Goal: Navigation & Orientation: Find specific page/section

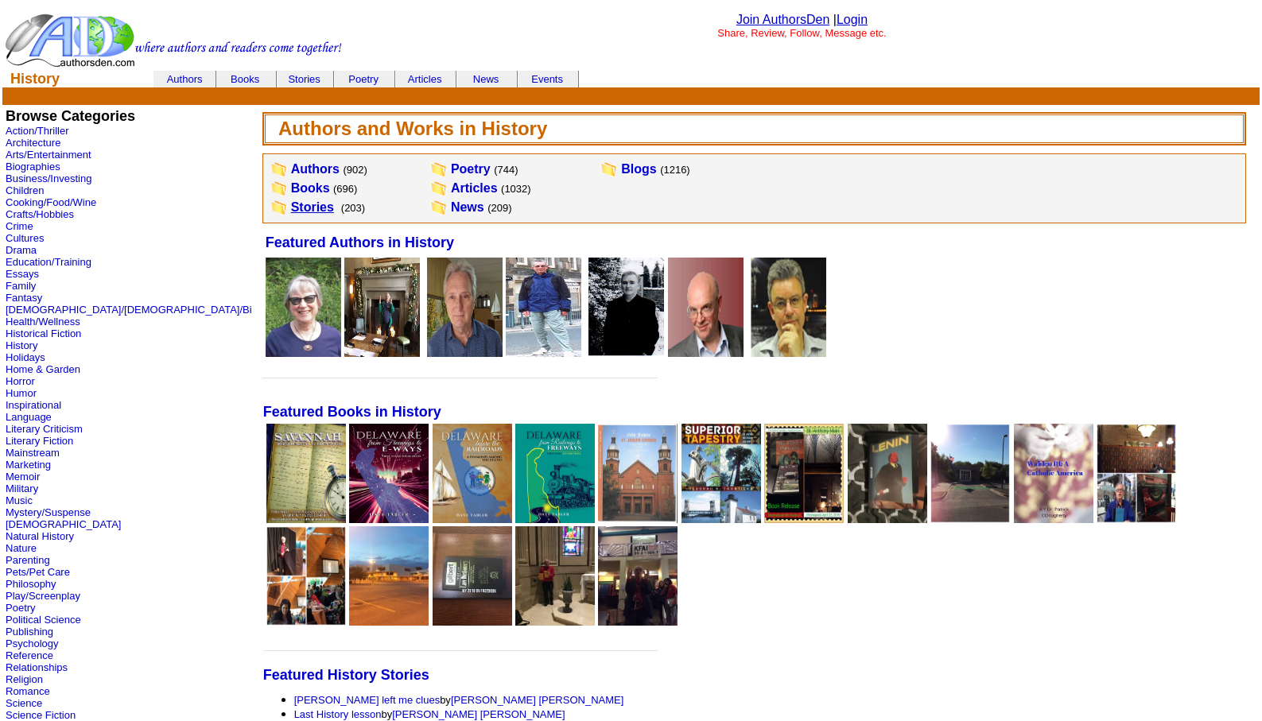
click at [291, 210] on link "Stories" at bounding box center [312, 207] width 43 height 14
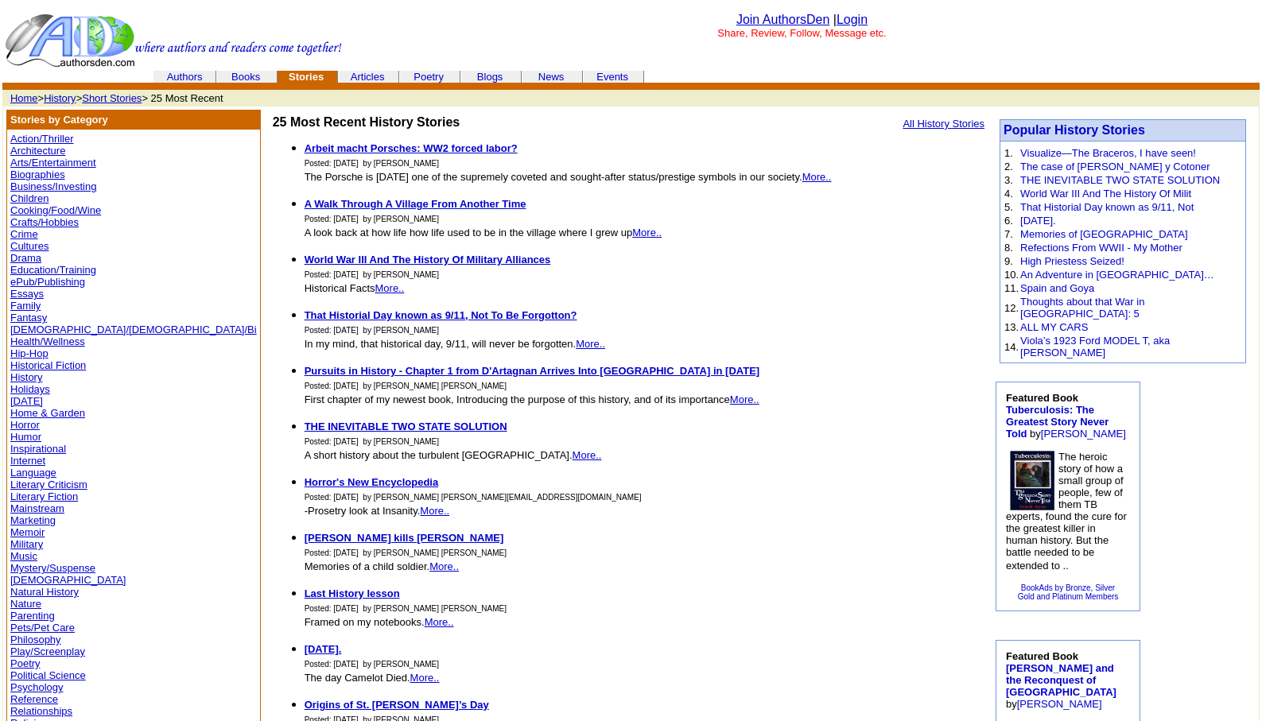
drag, startPoint x: 0, startPoint y: 0, endPoint x: 713, endPoint y: 277, distance: 764.8
click at [713, 277] on li "World War III And The History Of Military Alliances Posted: [DATE] by [PERSON_N…" at bounding box center [644, 273] width 680 height 43
click at [59, 99] on link "History" at bounding box center [60, 98] width 32 height 12
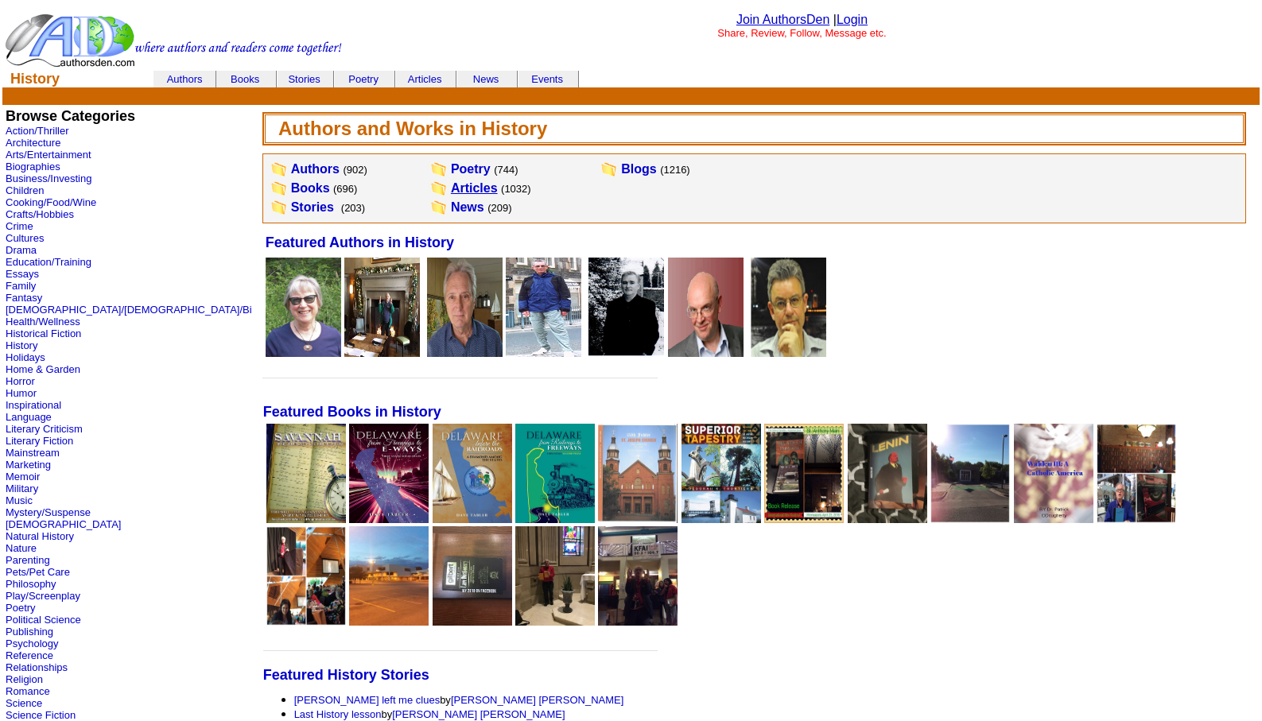
click at [451, 188] on link "Articles" at bounding box center [474, 188] width 47 height 14
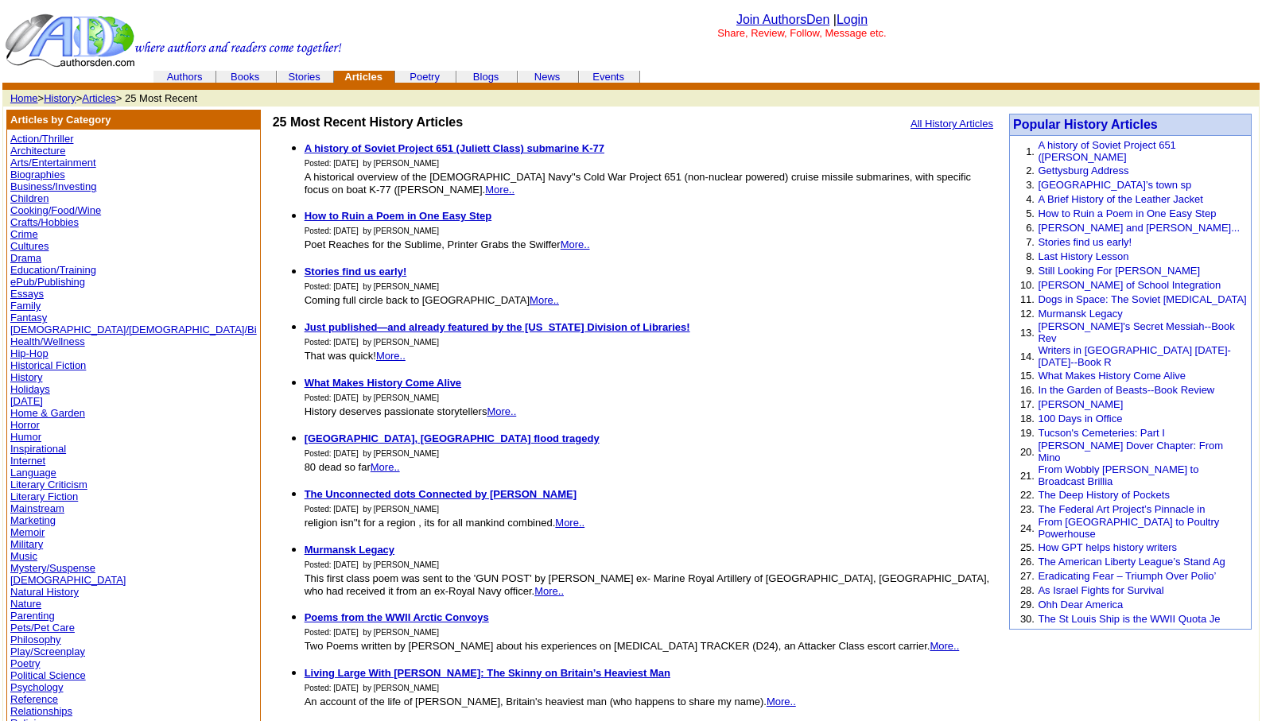
click at [30, 529] on link "Memoir" at bounding box center [27, 532] width 34 height 12
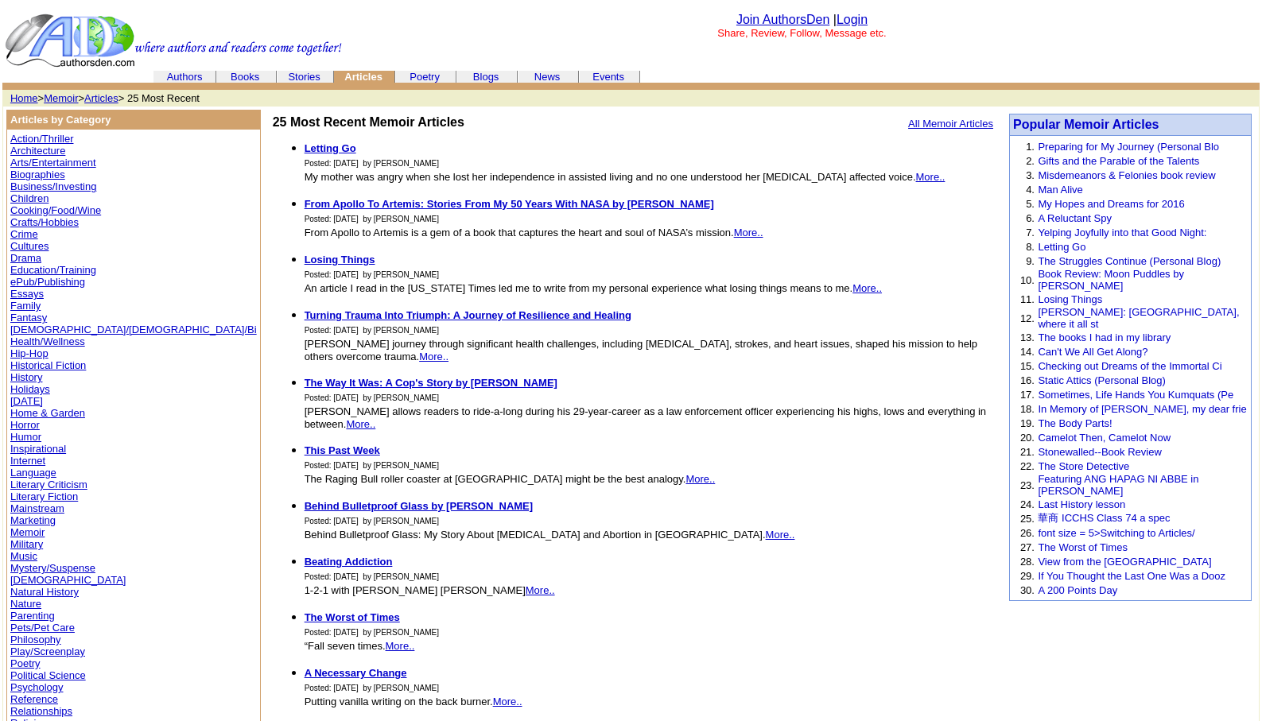
click at [70, 95] on link "Memoir" at bounding box center [61, 98] width 34 height 12
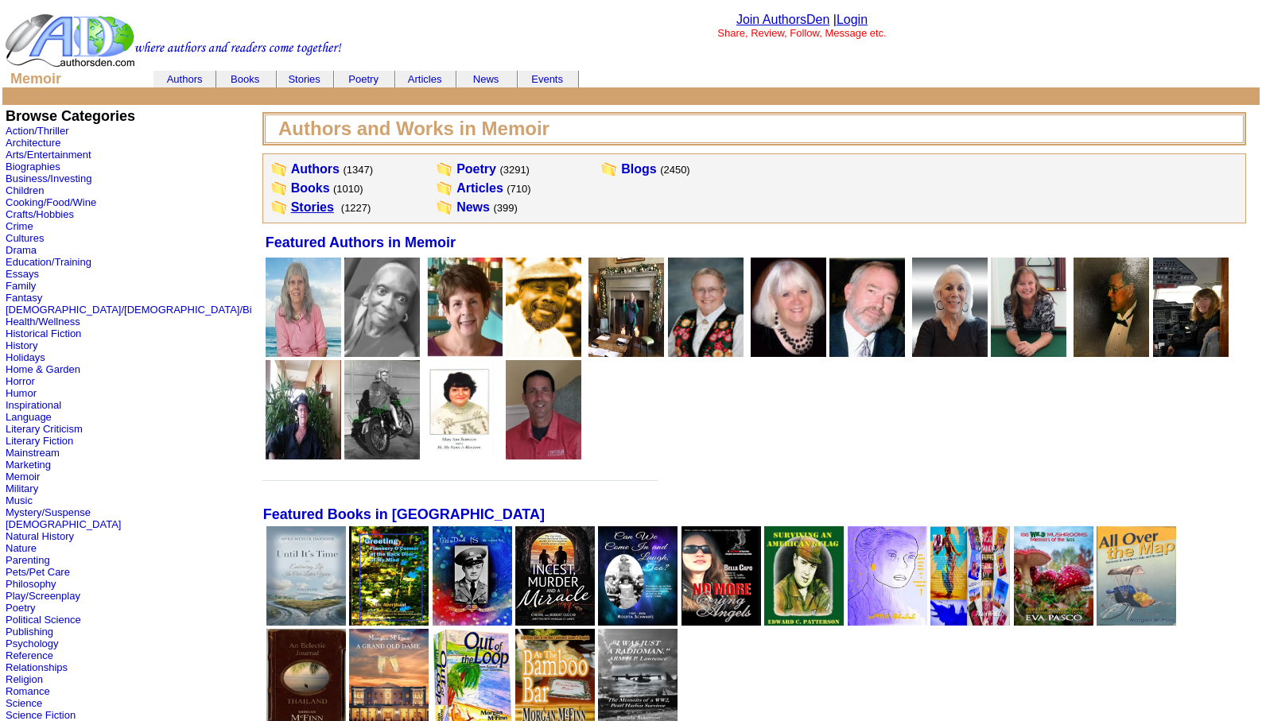
click at [291, 207] on link "Stories" at bounding box center [312, 207] width 43 height 14
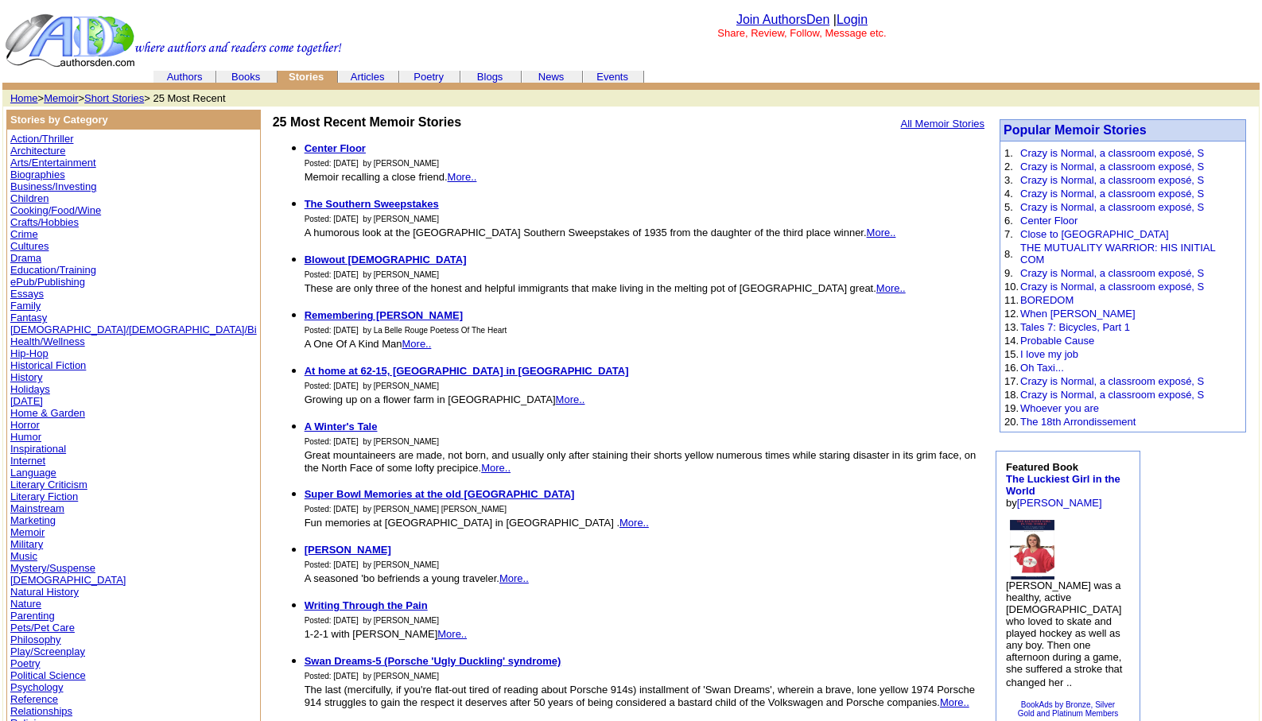
click at [72, 97] on link "Memoir" at bounding box center [61, 98] width 34 height 12
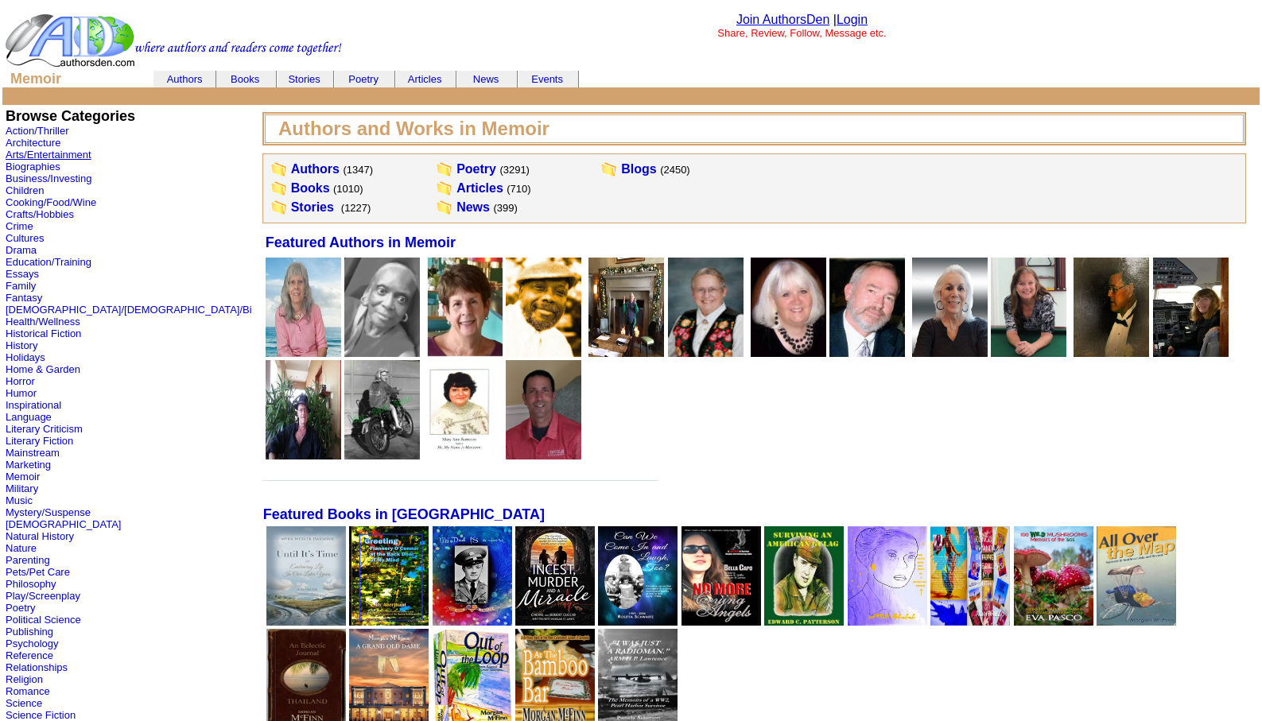
click at [39, 154] on link "Arts/Entertainment" at bounding box center [49, 155] width 86 height 12
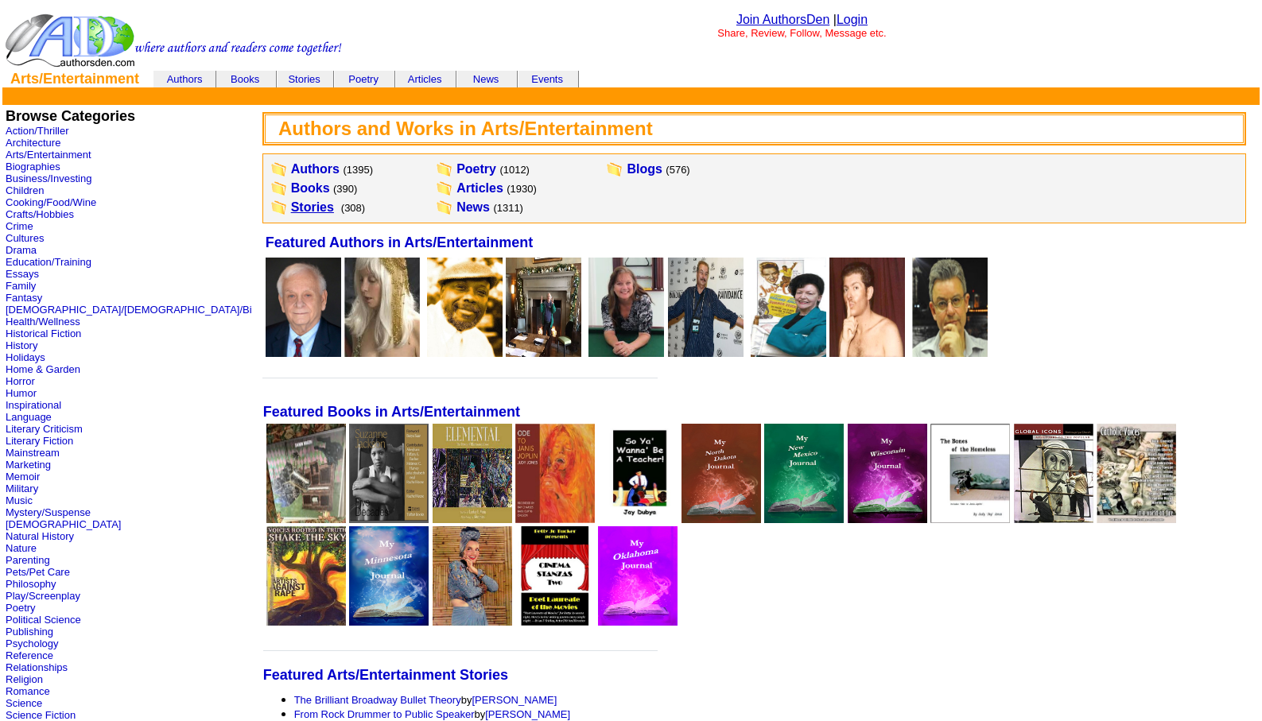
click at [291, 211] on link "Stories" at bounding box center [312, 207] width 43 height 14
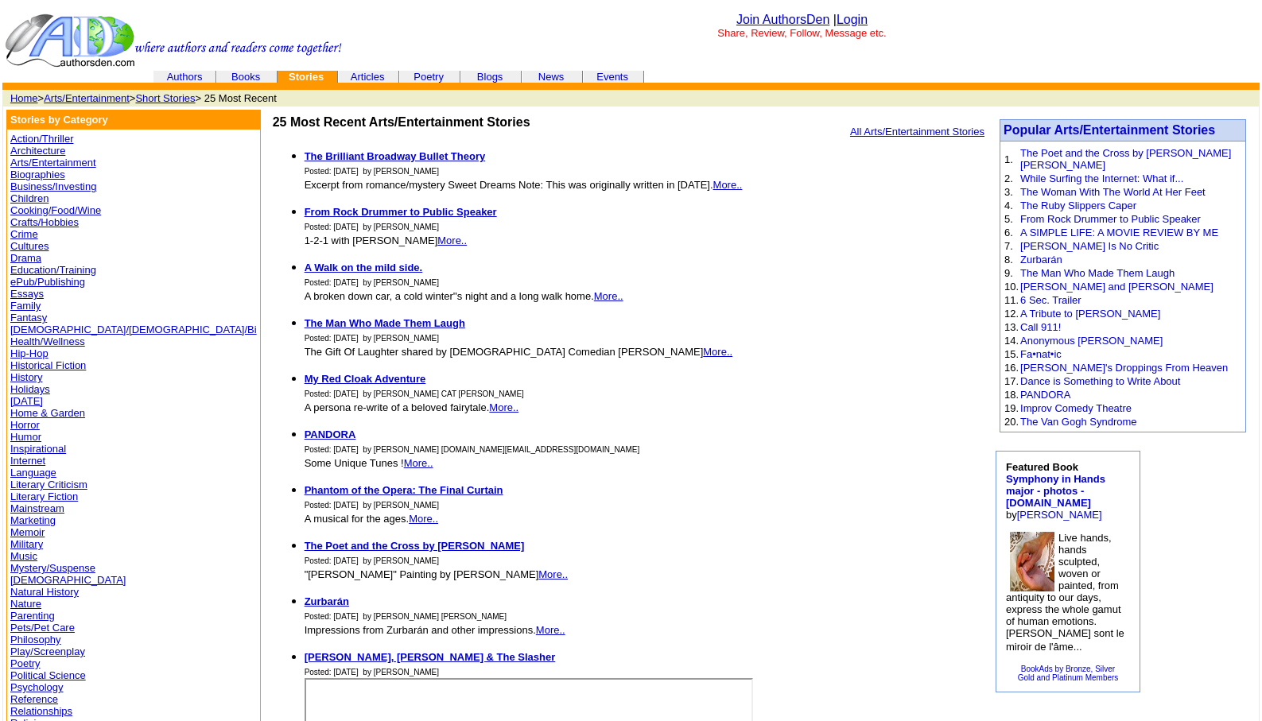
click at [39, 174] on link "Biographies" at bounding box center [37, 175] width 55 height 12
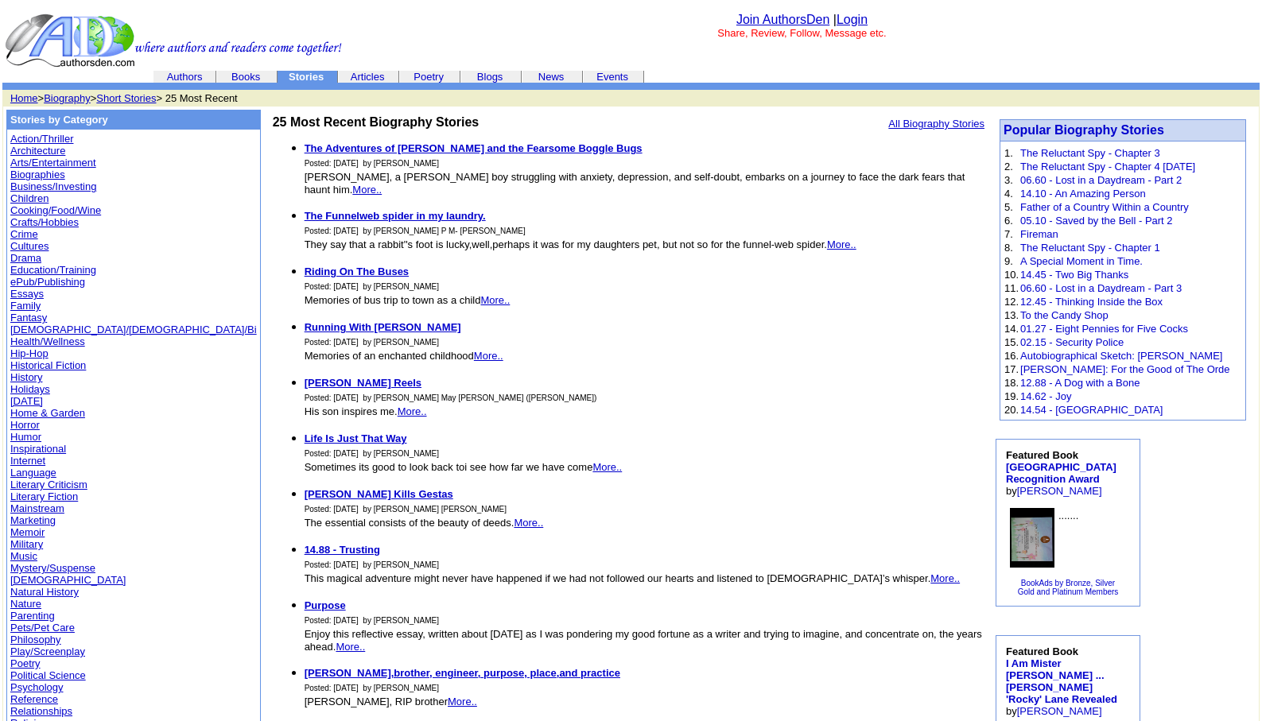
click at [25, 200] on link "Children" at bounding box center [29, 198] width 38 height 12
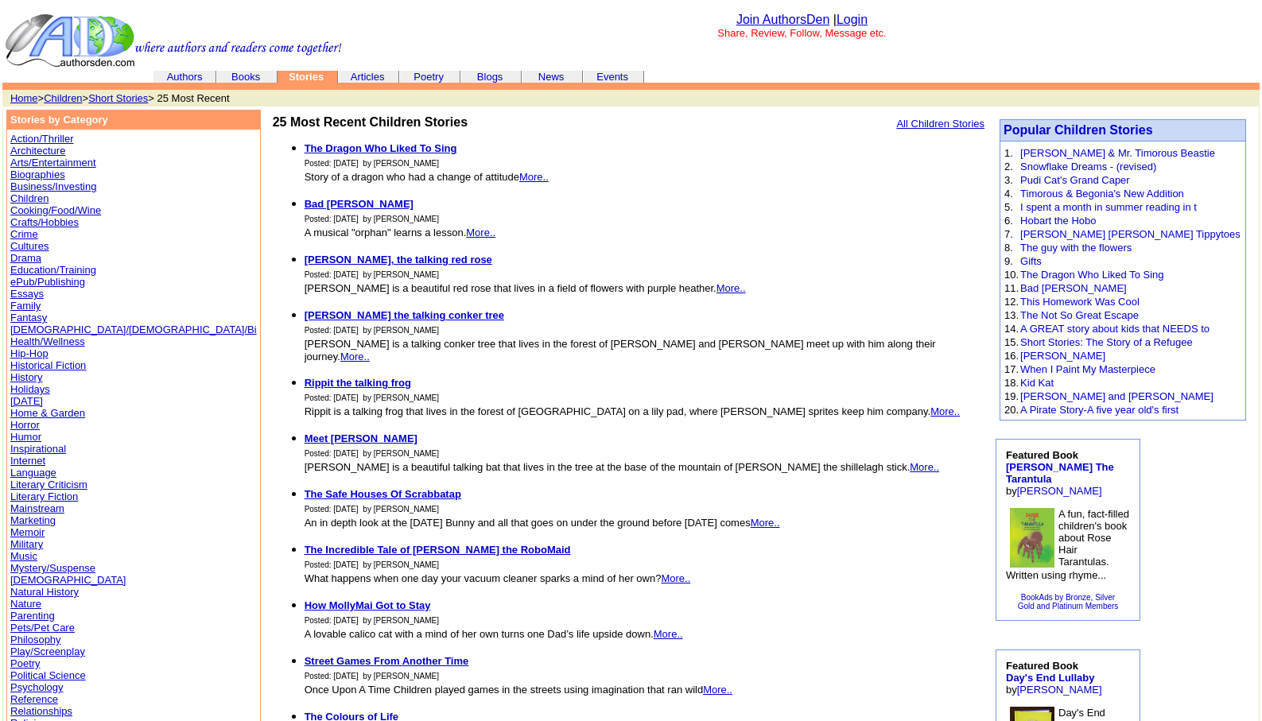
click at [21, 234] on link "Crime" at bounding box center [24, 234] width 28 height 12
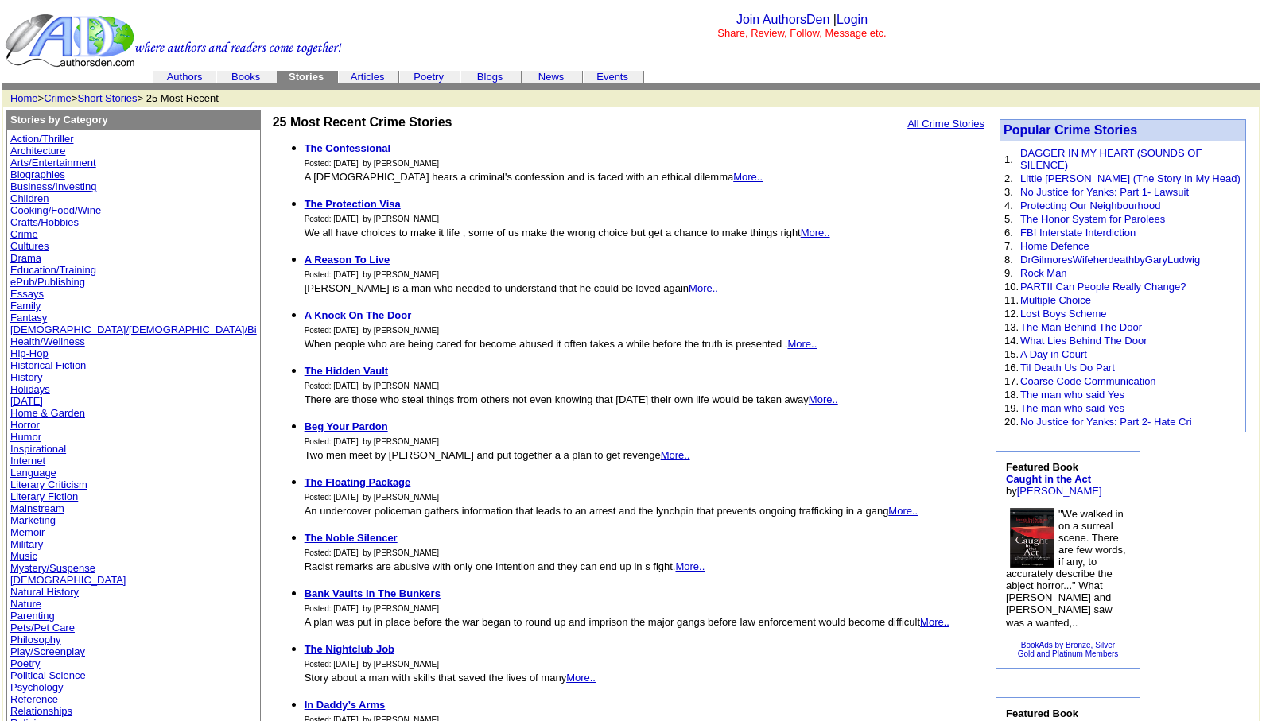
click at [25, 254] on link "Drama" at bounding box center [25, 258] width 31 height 12
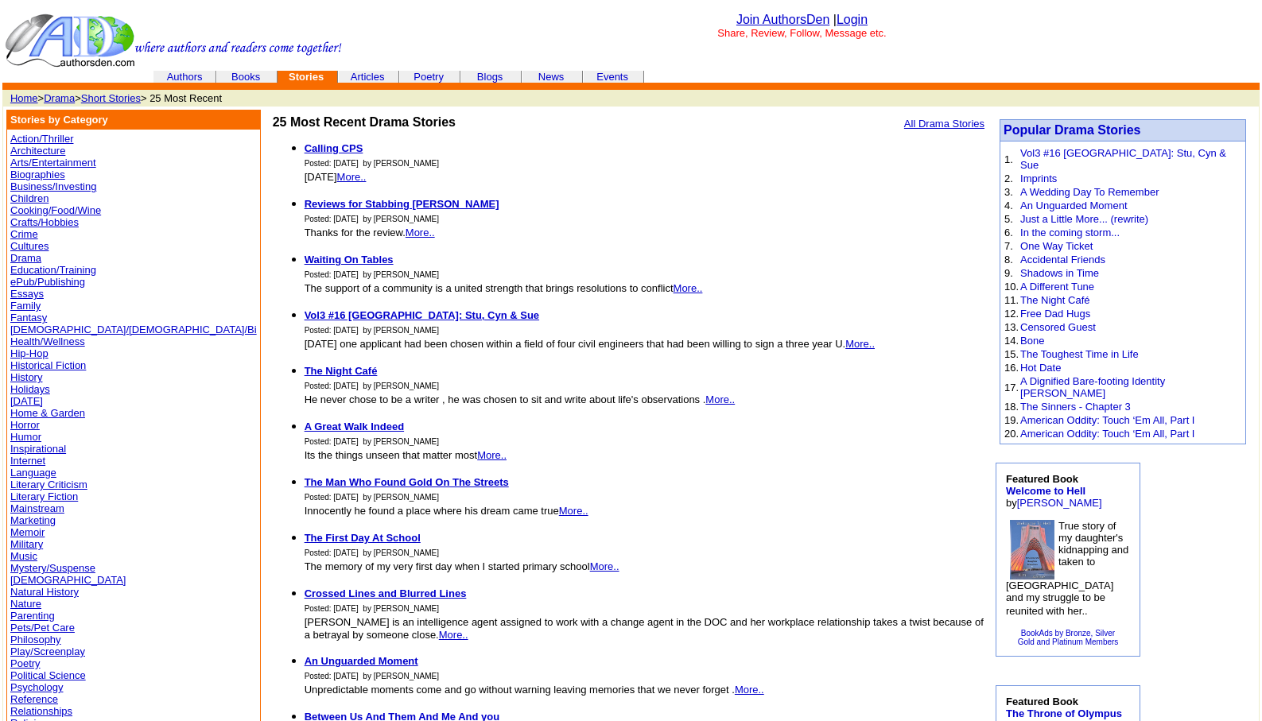
click at [23, 440] on font "Action/Thriller Architecture Arts/Entertainment Biographies Business/Investing …" at bounding box center [133, 519] width 246 height 779
click at [24, 437] on link "Humor" at bounding box center [25, 437] width 31 height 12
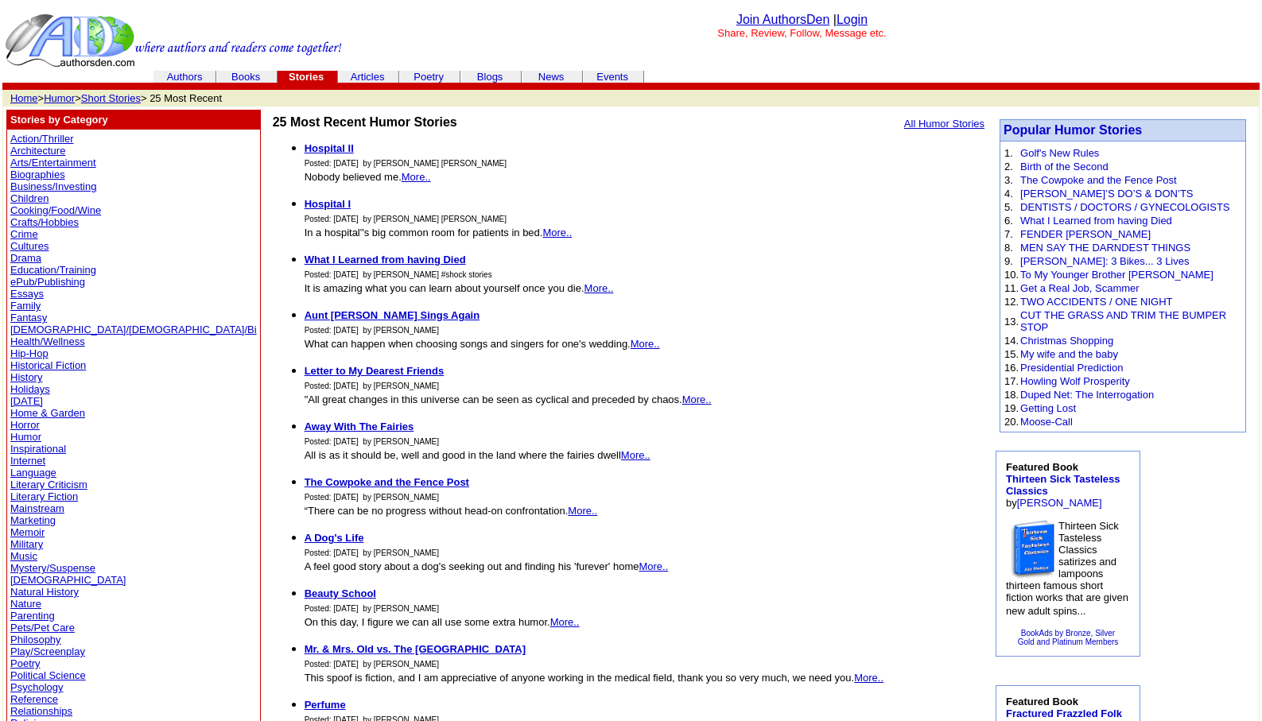
click at [25, 435] on link "Humor" at bounding box center [25, 437] width 31 height 12
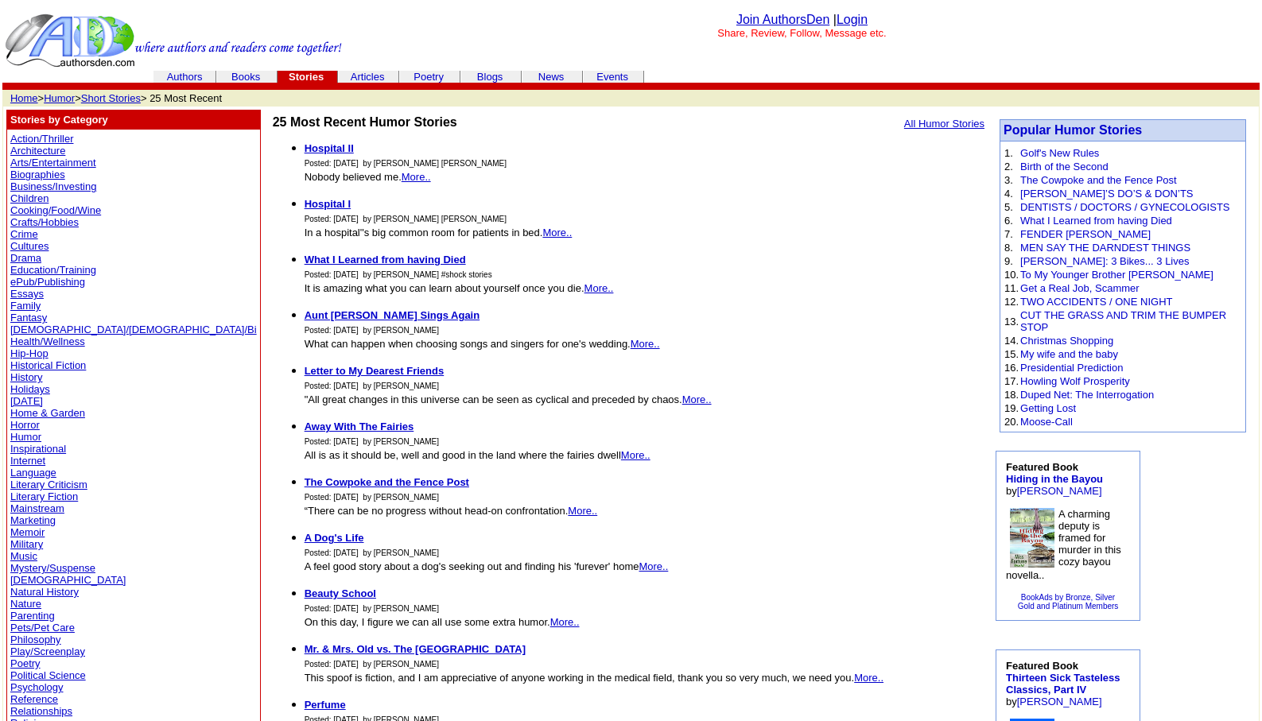
click at [63, 95] on link "Humor" at bounding box center [59, 98] width 31 height 12
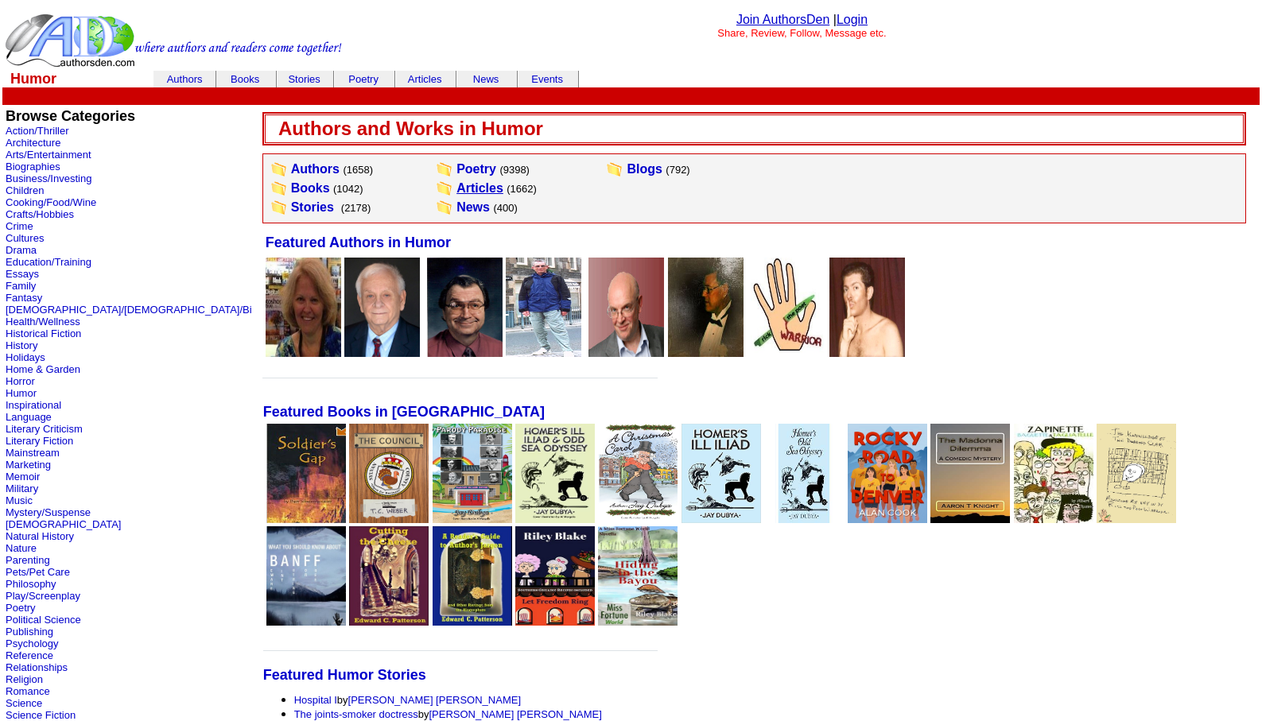
click at [456, 189] on link "Articles" at bounding box center [479, 188] width 47 height 14
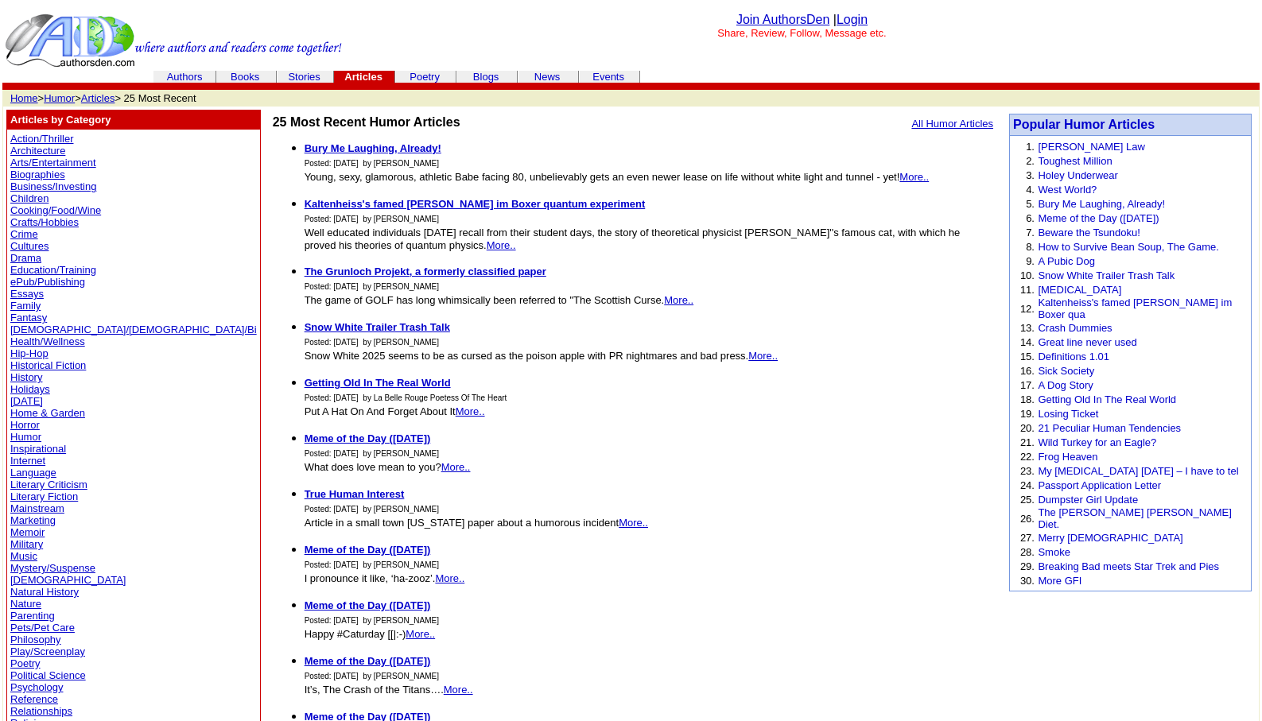
click at [56, 481] on link "Literary Criticism" at bounding box center [48, 485] width 77 height 12
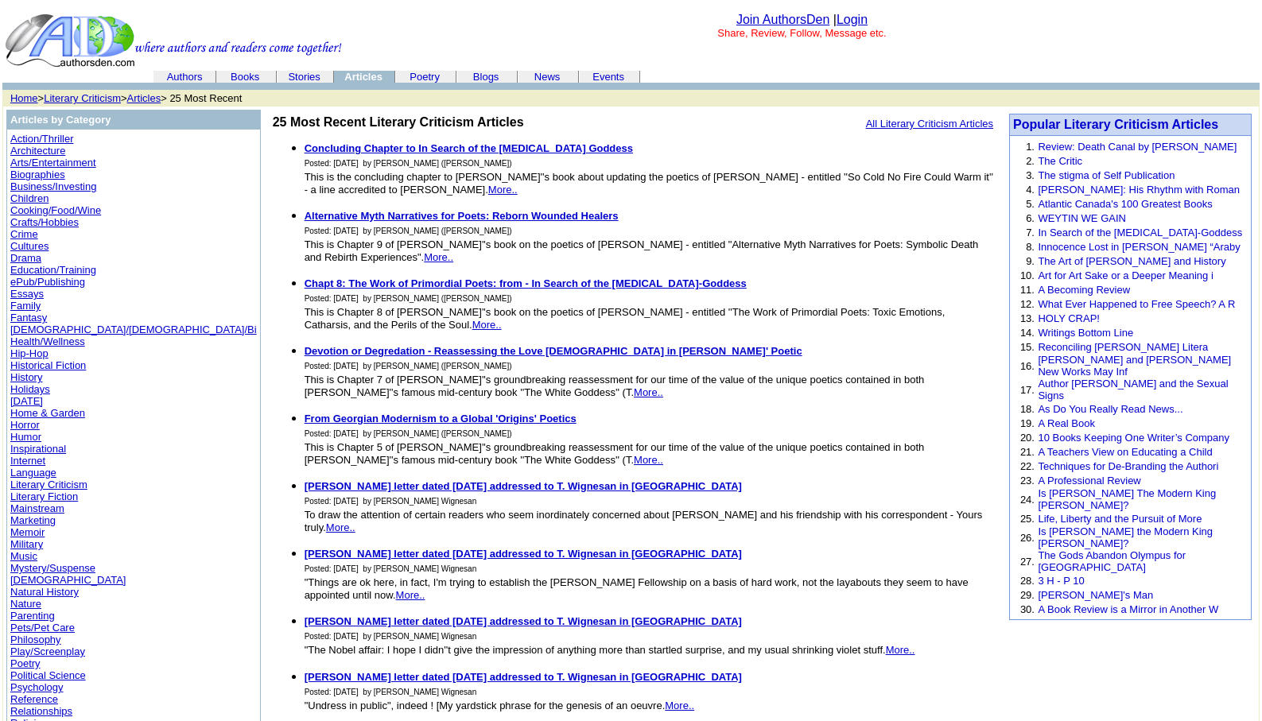
click at [82, 101] on link "Literary Criticism" at bounding box center [82, 98] width 77 height 12
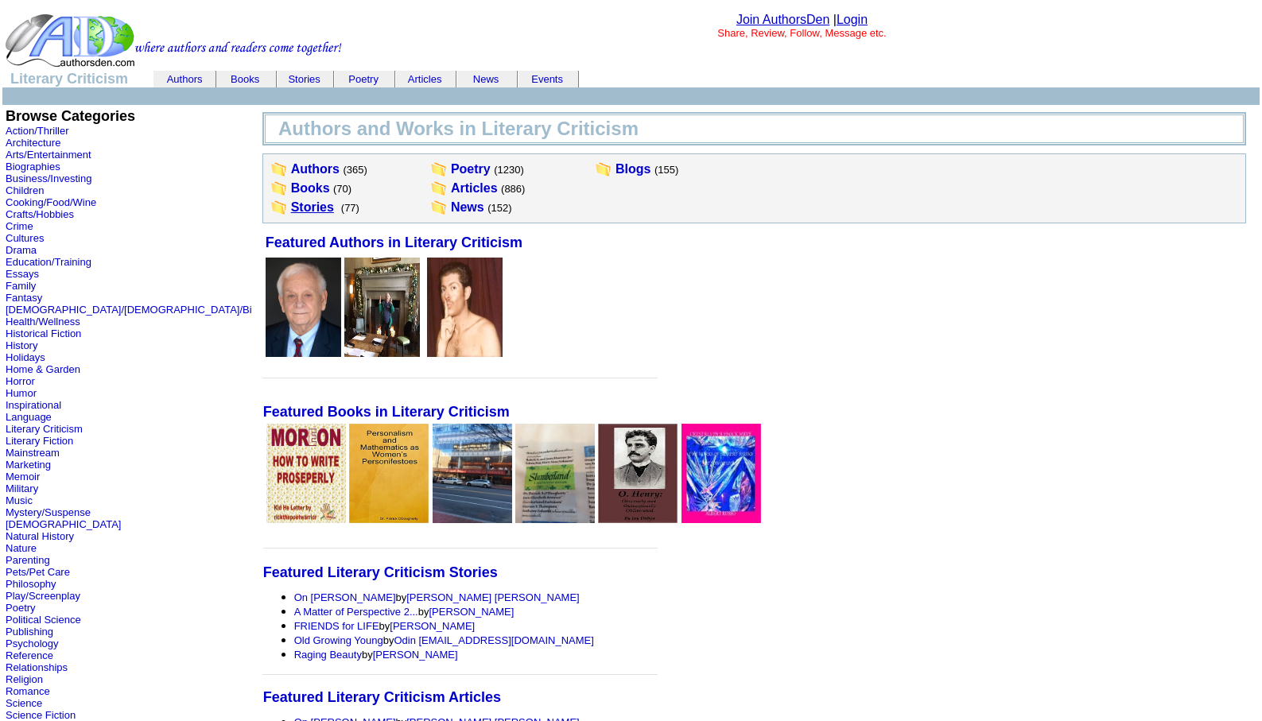
click at [291, 201] on link "Stories" at bounding box center [312, 207] width 43 height 14
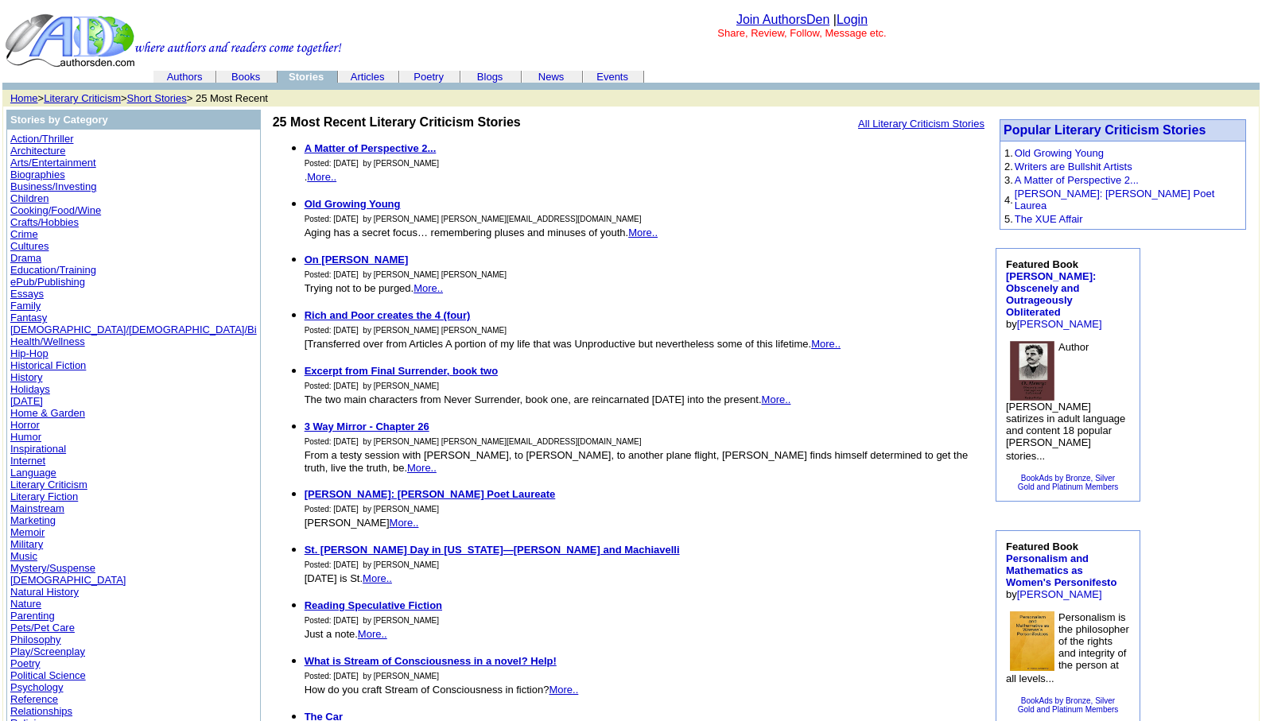
click at [42, 496] on link "Literary Fiction" at bounding box center [44, 496] width 68 height 12
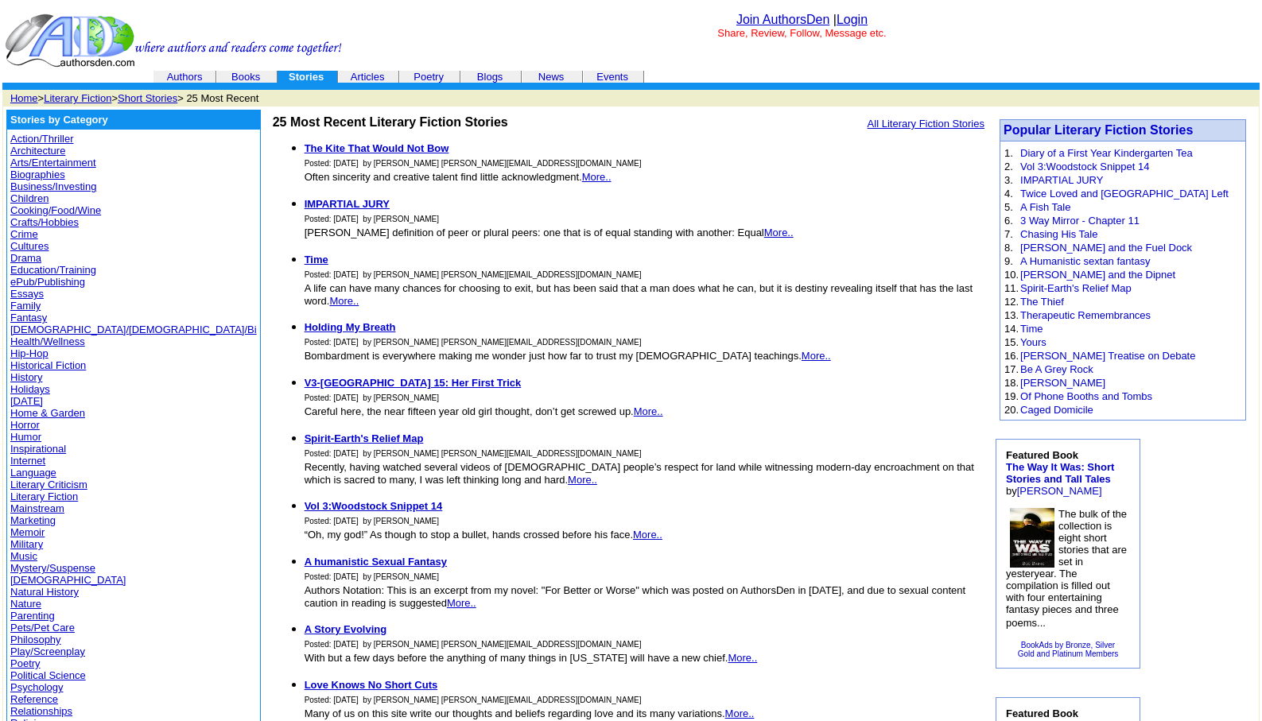
click at [63, 95] on link "Literary Fiction" at bounding box center [78, 98] width 68 height 12
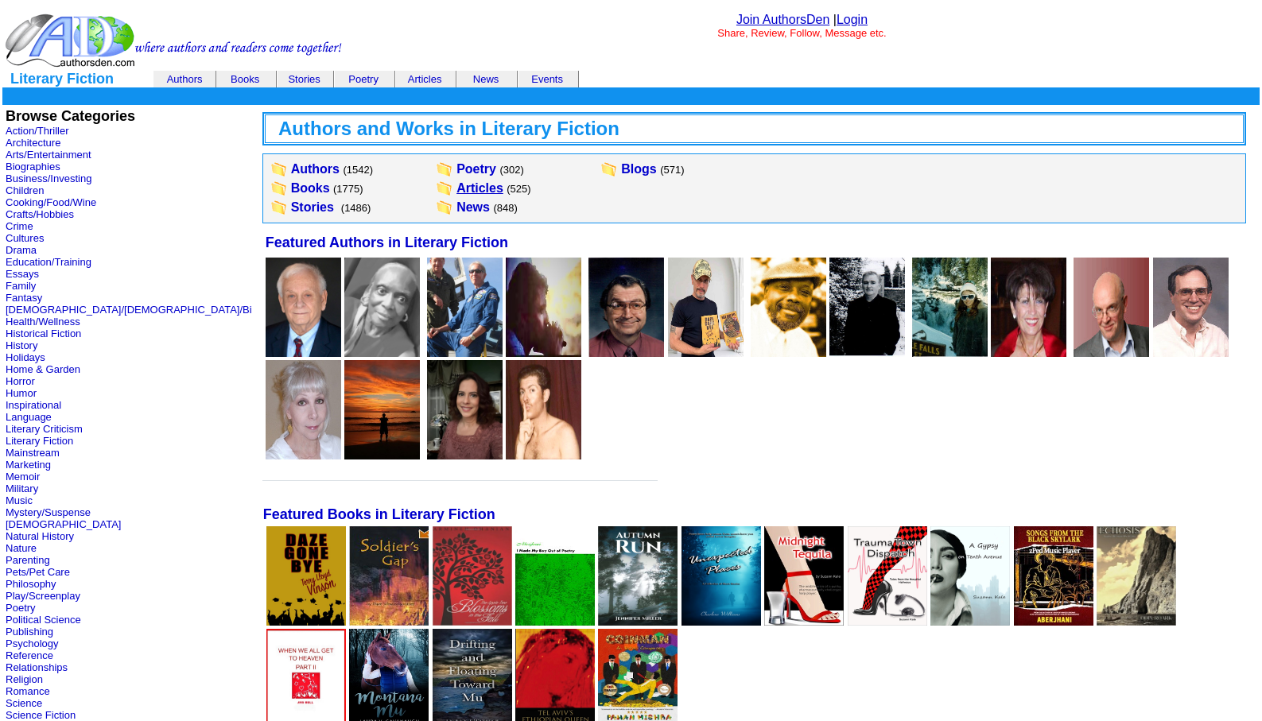
click at [456, 187] on link "Articles" at bounding box center [479, 188] width 47 height 14
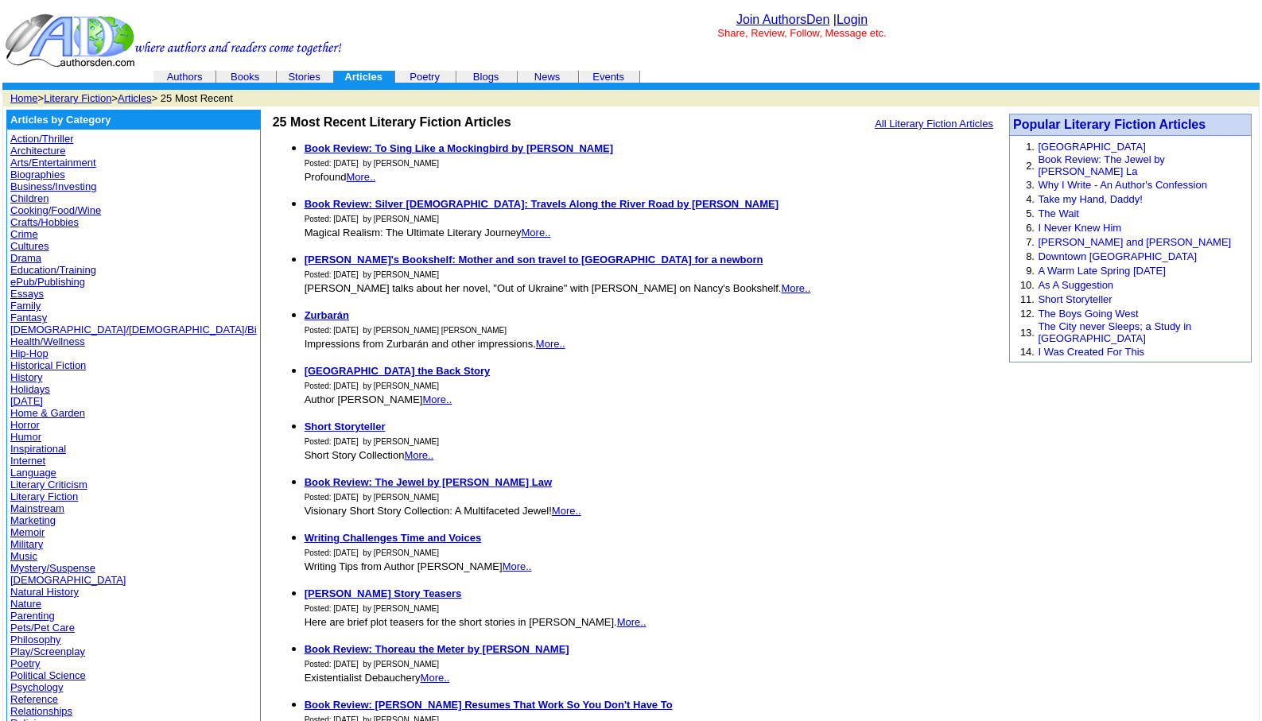
click at [17, 533] on link "Memoir" at bounding box center [27, 532] width 34 height 12
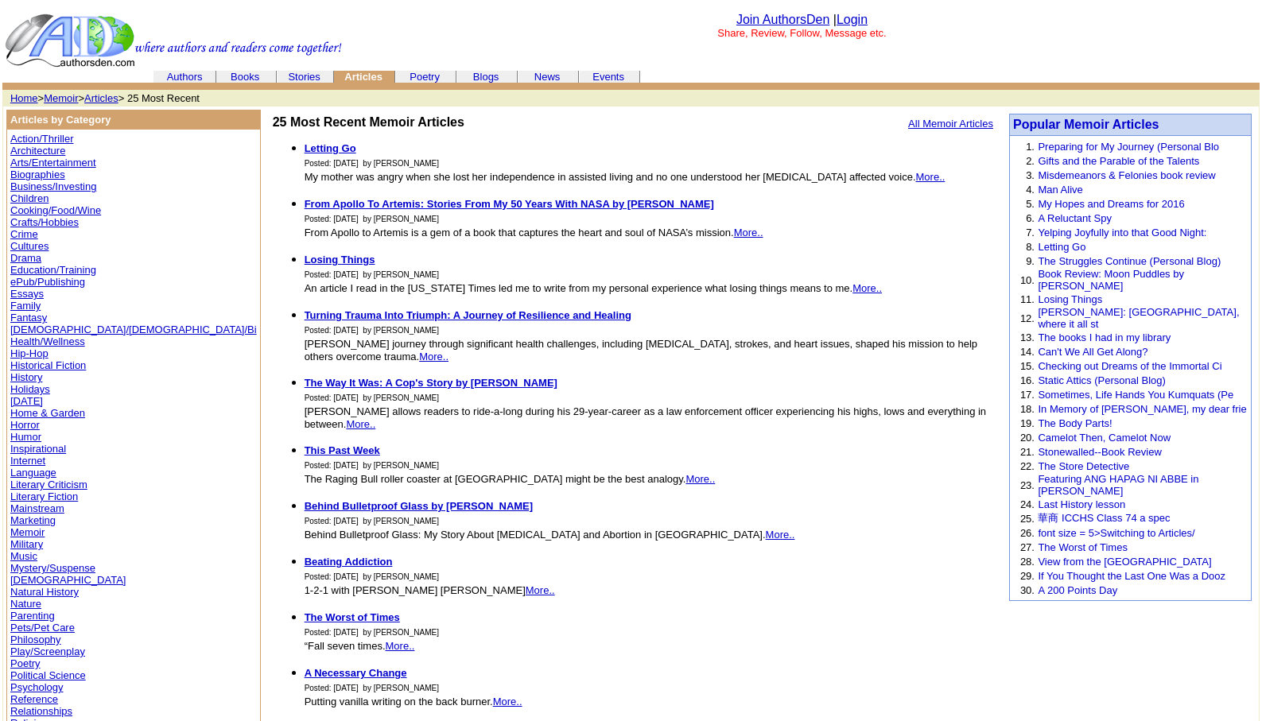
click at [68, 99] on link "Memoir" at bounding box center [61, 98] width 34 height 12
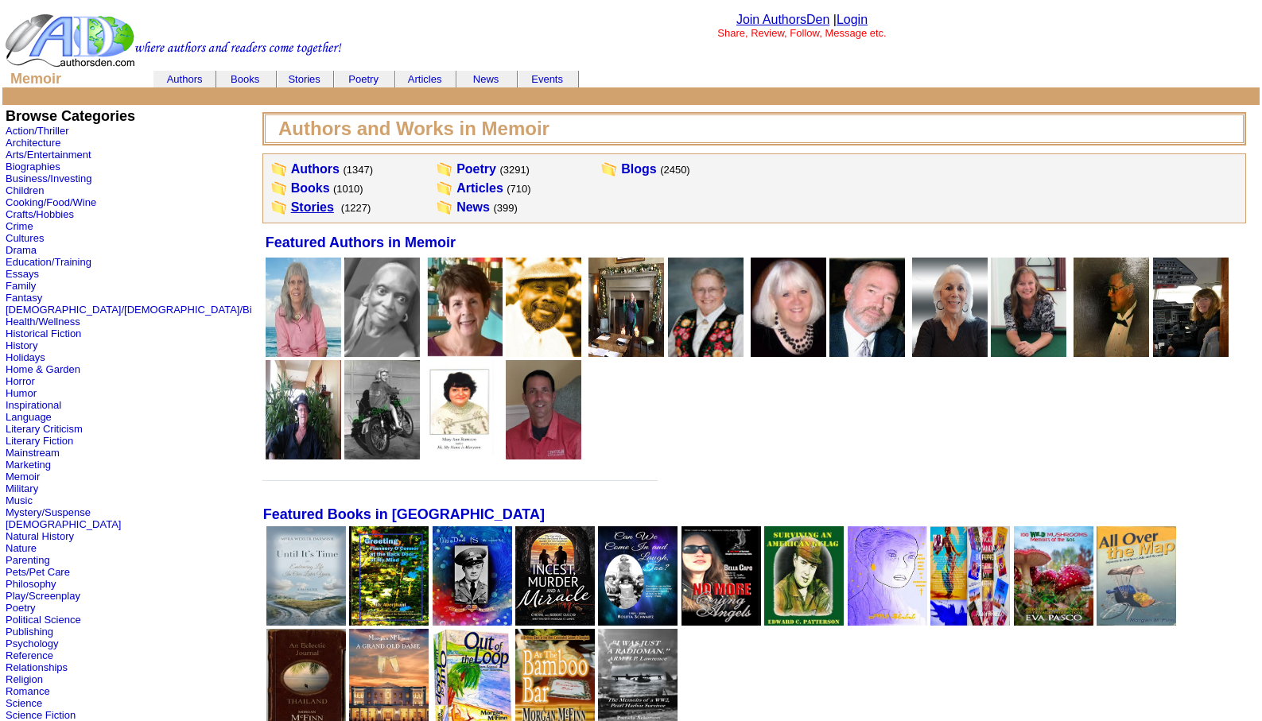
click at [291, 208] on link "Stories" at bounding box center [312, 207] width 43 height 14
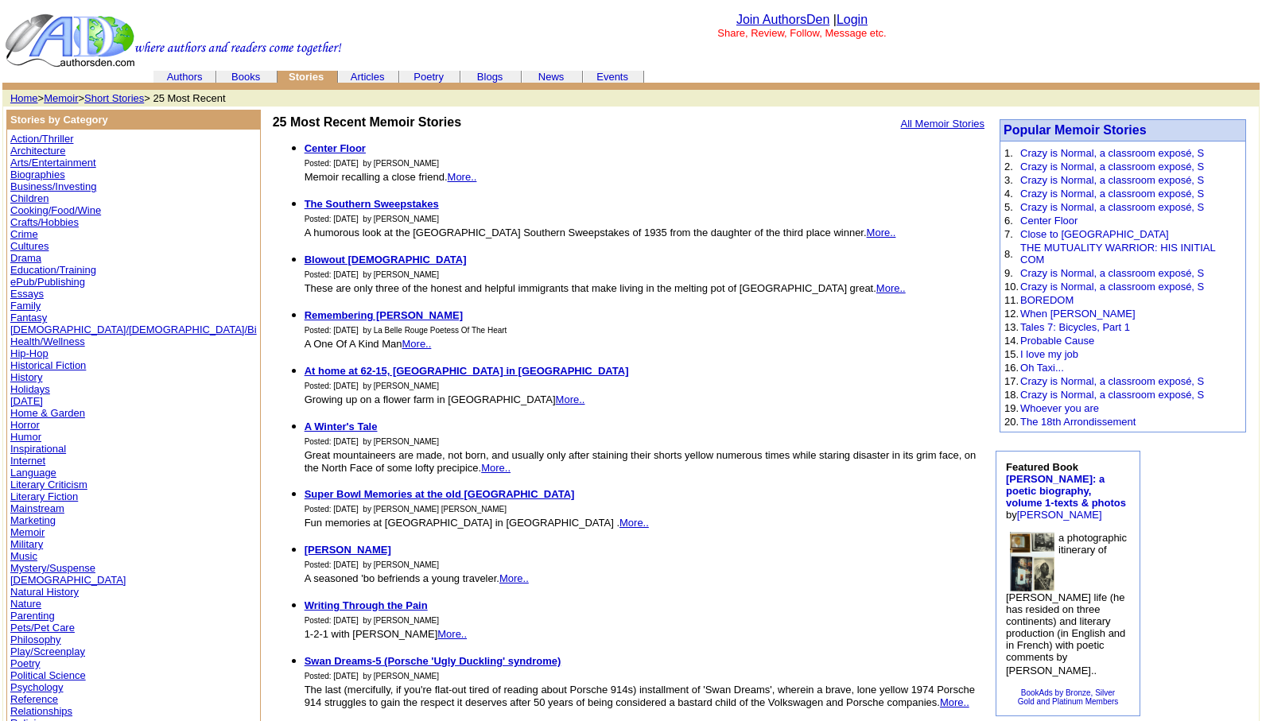
click at [45, 567] on link "Mystery/Suspense" at bounding box center [52, 568] width 85 height 12
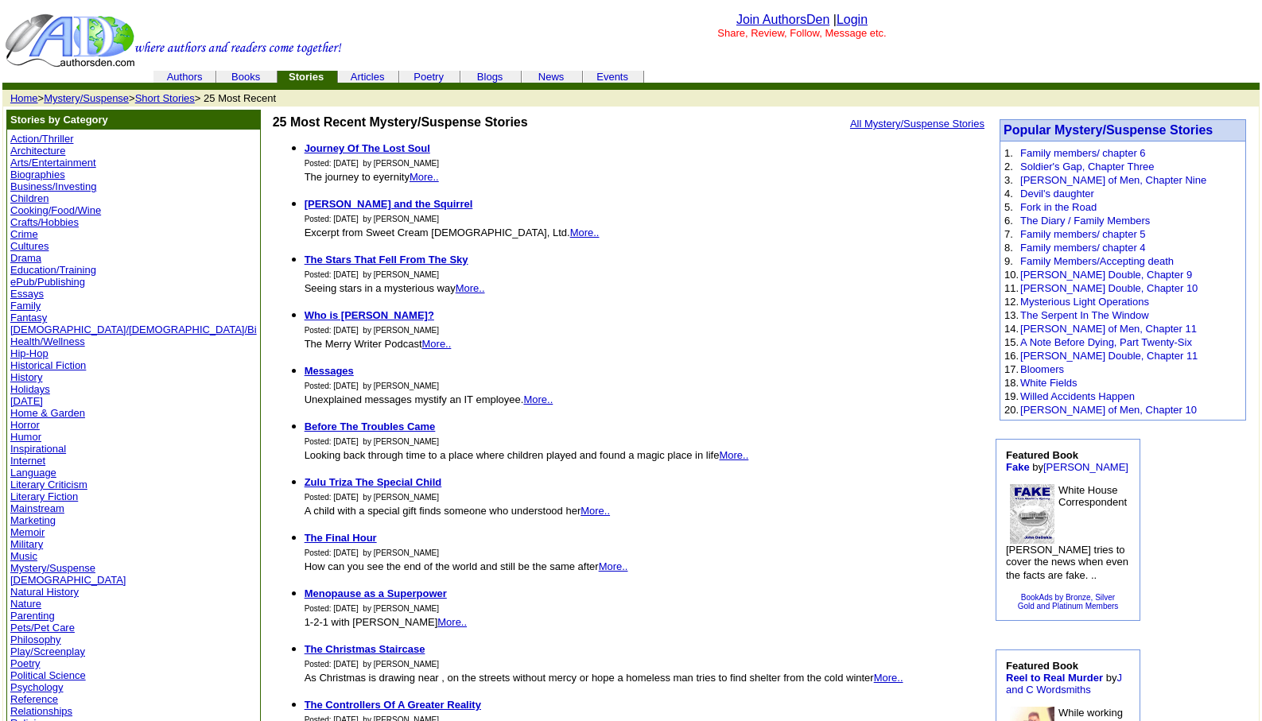
click at [21, 661] on link "Poetry" at bounding box center [25, 663] width 30 height 12
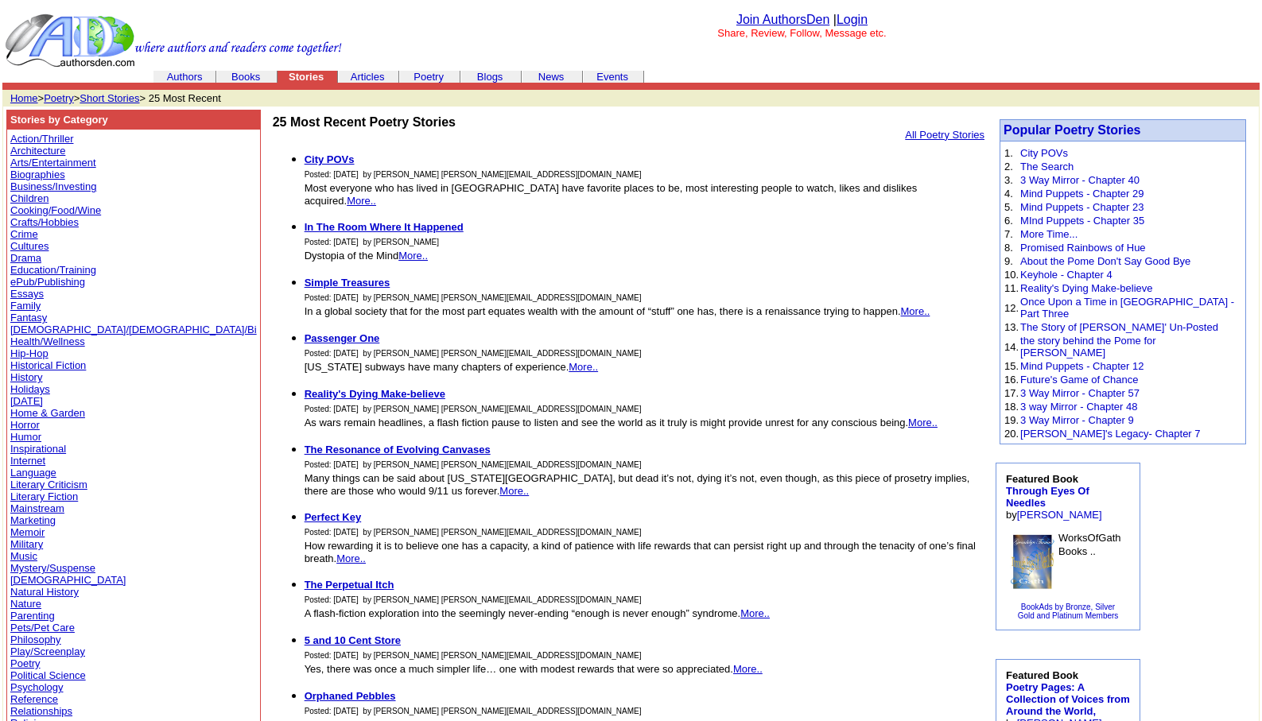
click at [56, 91] on td "Home > Poetry > Short Stories > 25 Most Recent" at bounding box center [630, 98] width 1257 height 16
click at [52, 95] on link "Poetry" at bounding box center [59, 98] width 30 height 12
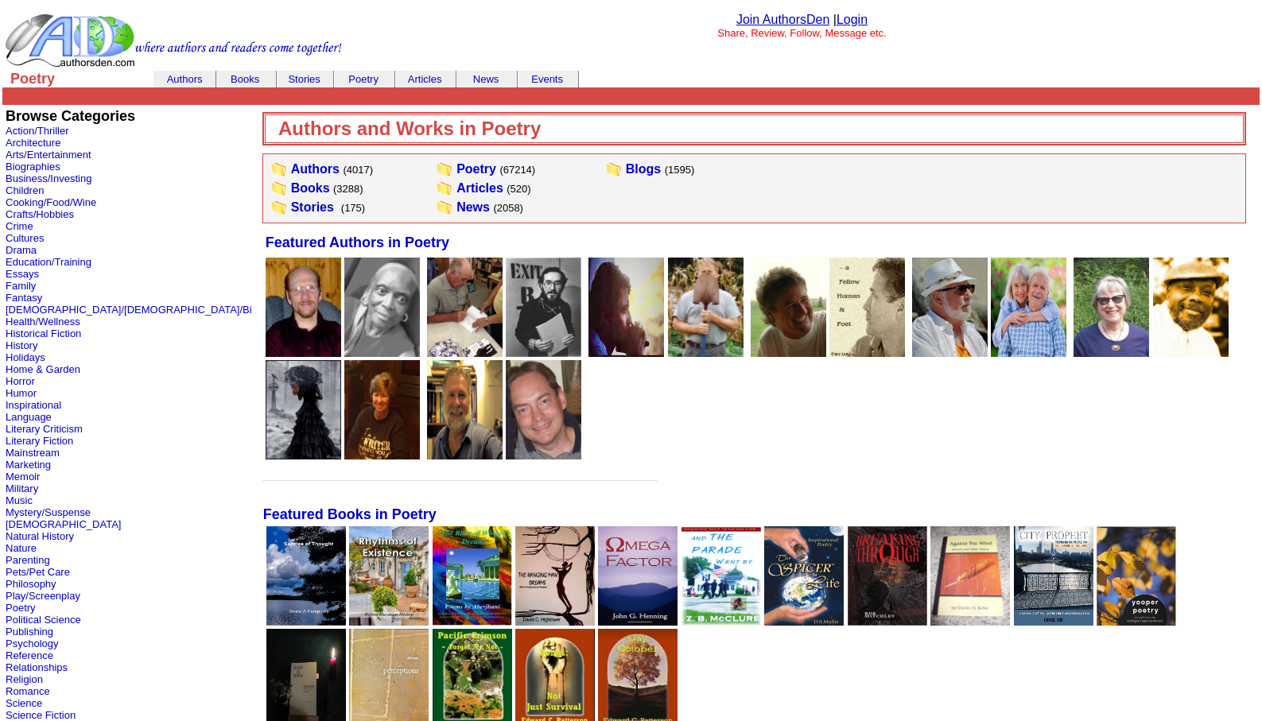
click at [851, 19] on link "Login" at bounding box center [851, 20] width 31 height 14
